Goal: Check status: Check status

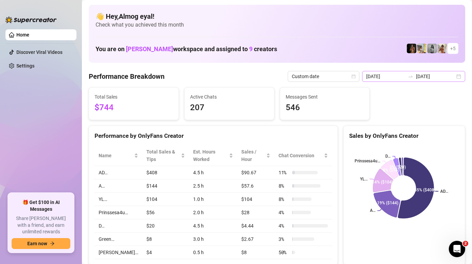
scroll to position [21, 0]
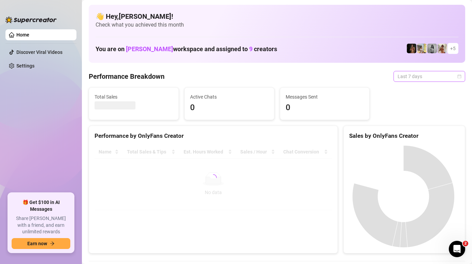
click at [434, 75] on span "Last 7 days" at bounding box center [430, 76] width 64 height 10
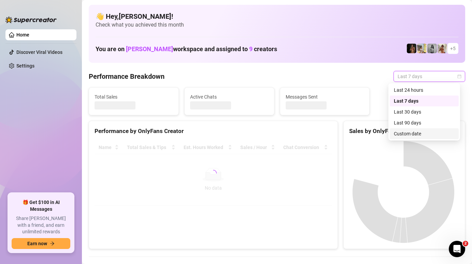
click at [413, 129] on div "Custom date" at bounding box center [424, 133] width 69 height 11
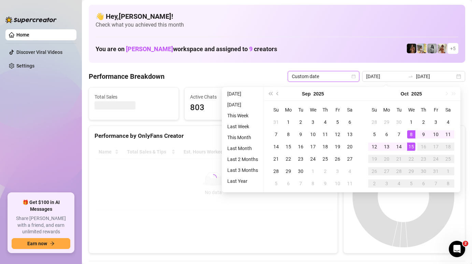
type input "[DATE]"
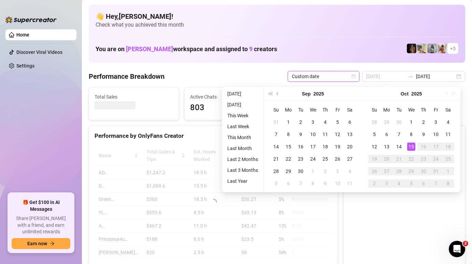
click at [414, 145] on div "15" at bounding box center [411, 147] width 8 height 8
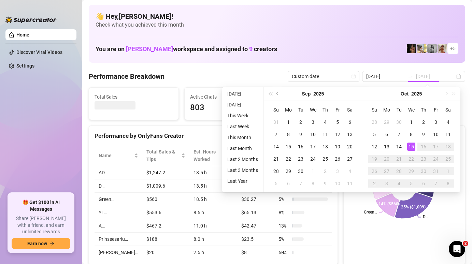
click at [411, 144] on div "15" at bounding box center [411, 147] width 8 height 8
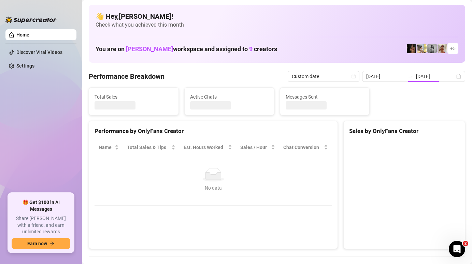
type input "[DATE]"
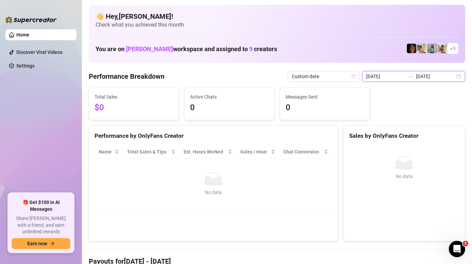
click at [391, 77] on input "[DATE]" at bounding box center [385, 77] width 39 height 8
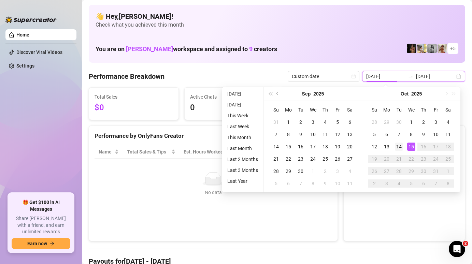
type input "[DATE]"
click at [400, 144] on div "14" at bounding box center [399, 147] width 8 height 8
type input "[DATE]"
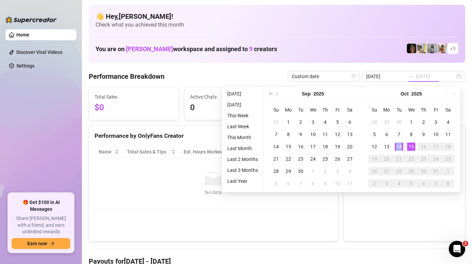
type input "[DATE]"
